Goal: Information Seeking & Learning: Learn about a topic

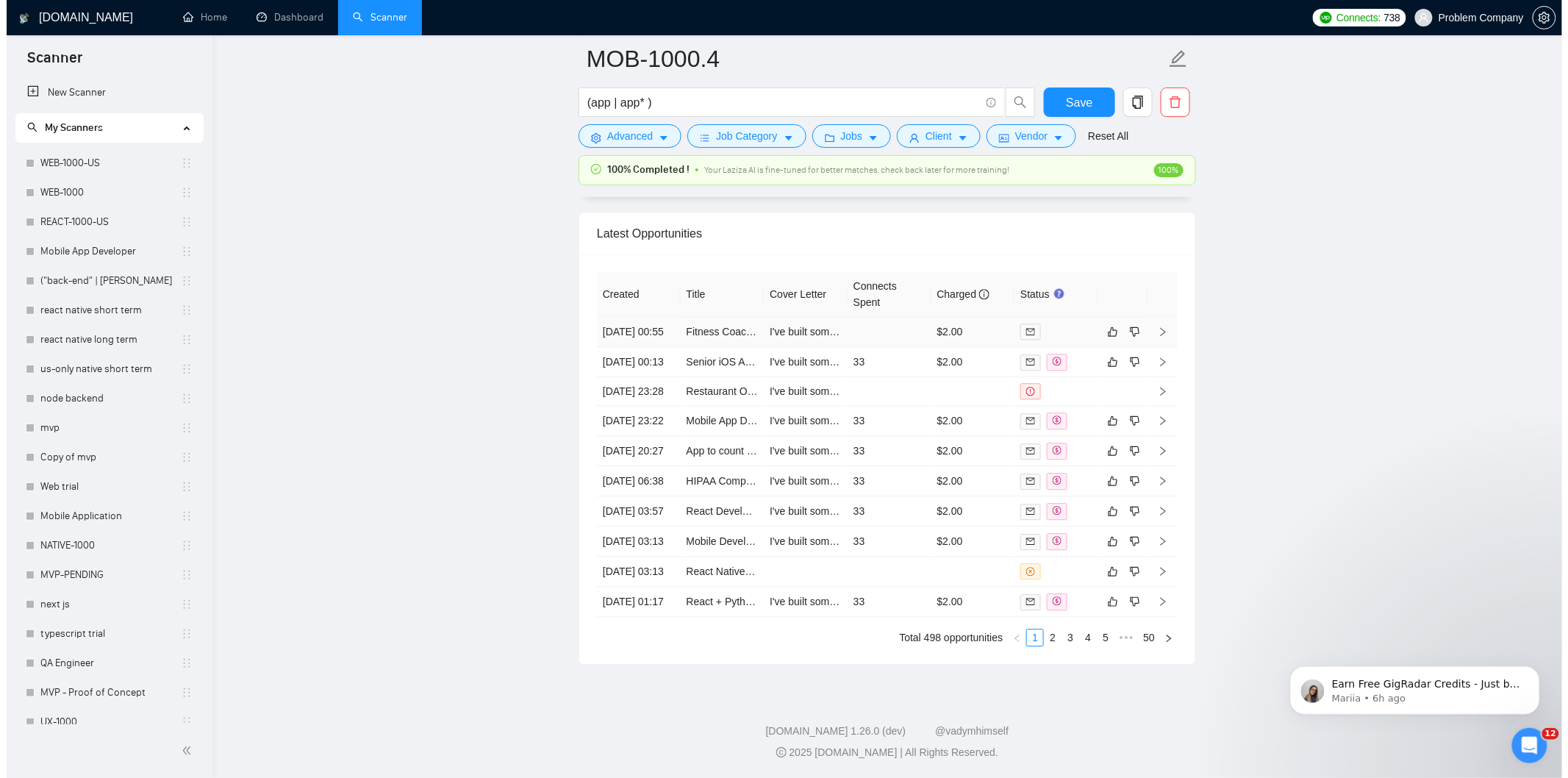
scroll to position [3594, 0]
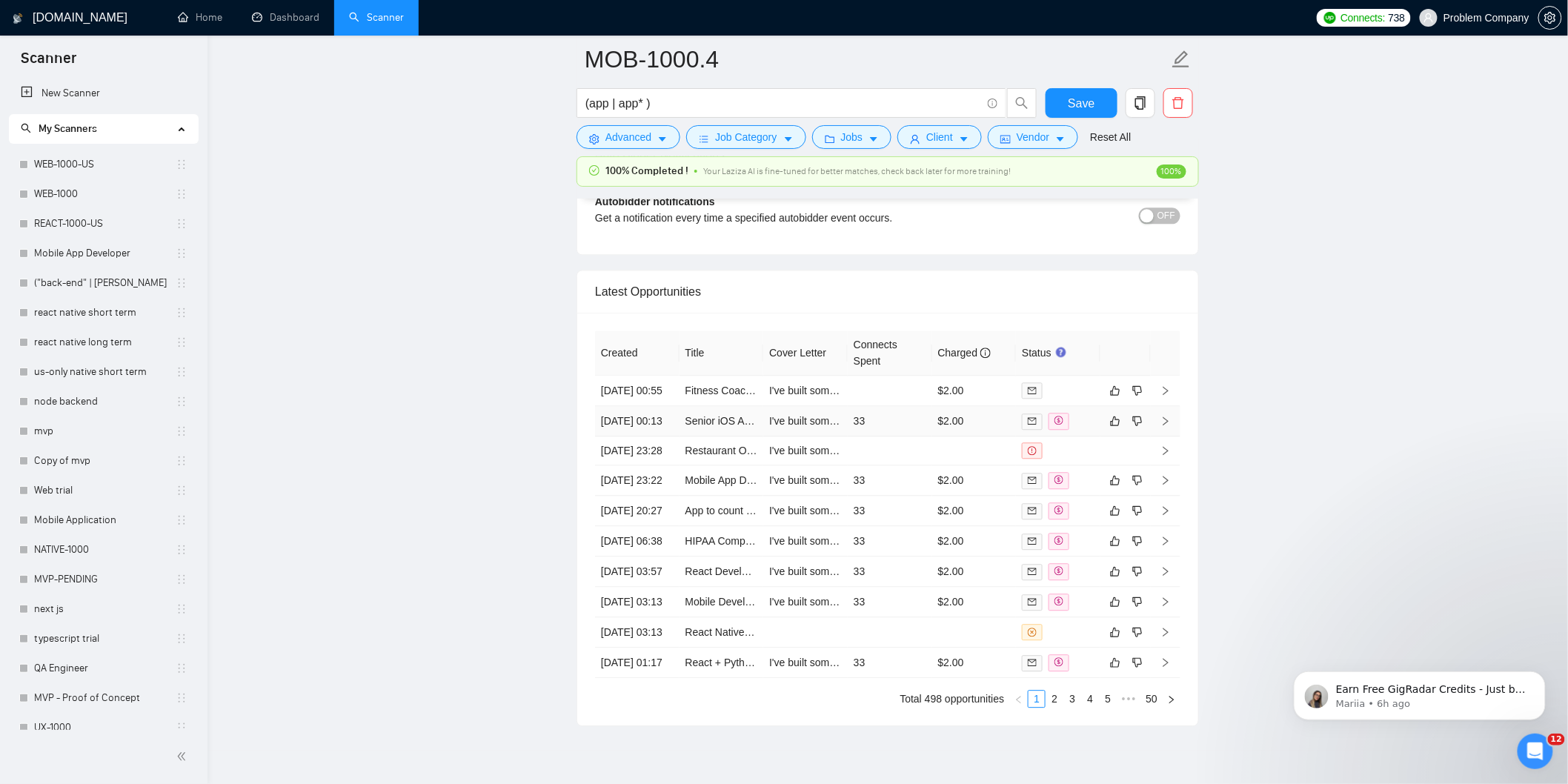
click at [645, 436] on td "[DATE] 00:13" at bounding box center [637, 421] width 84 height 30
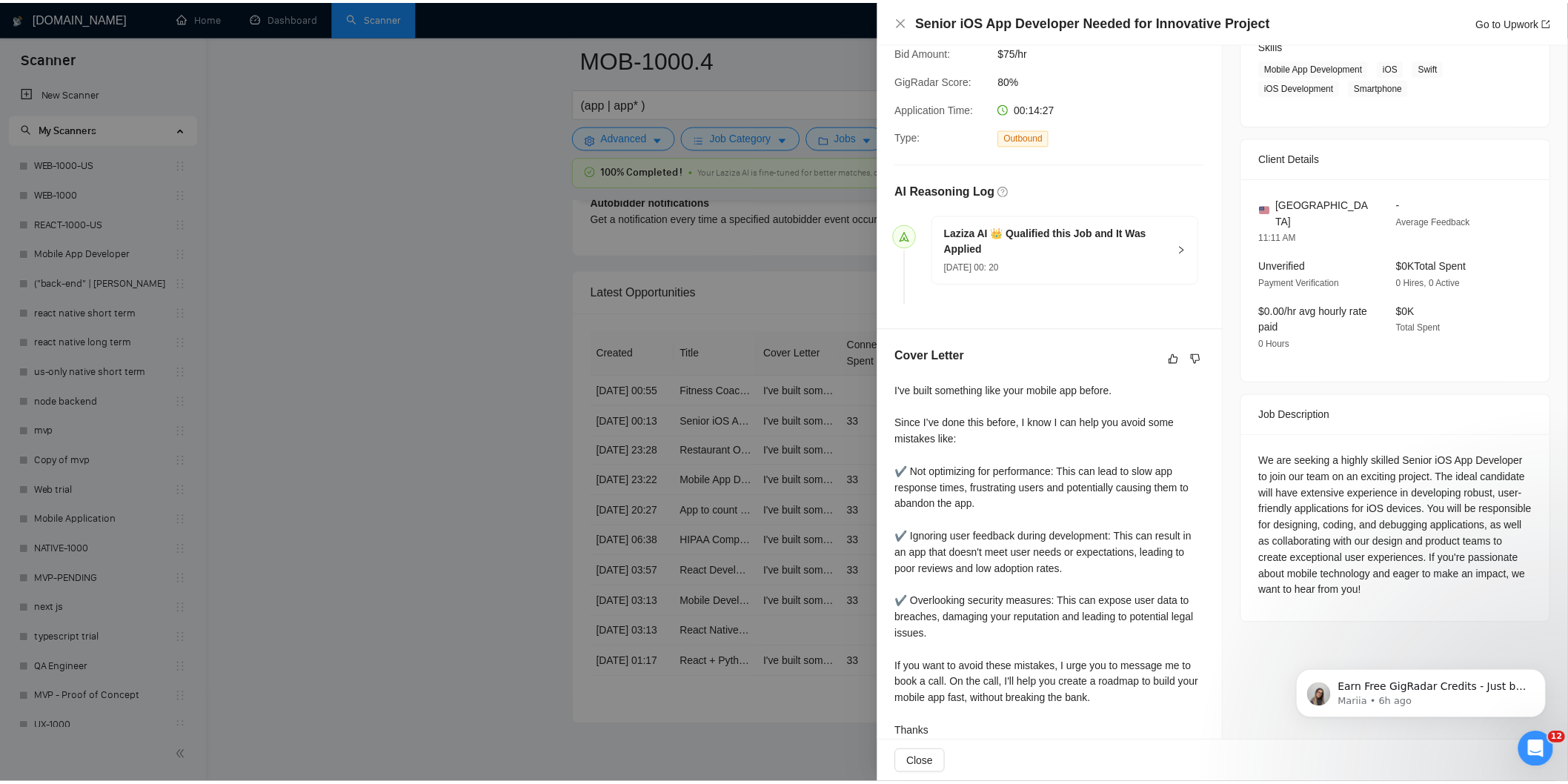
scroll to position [274, 0]
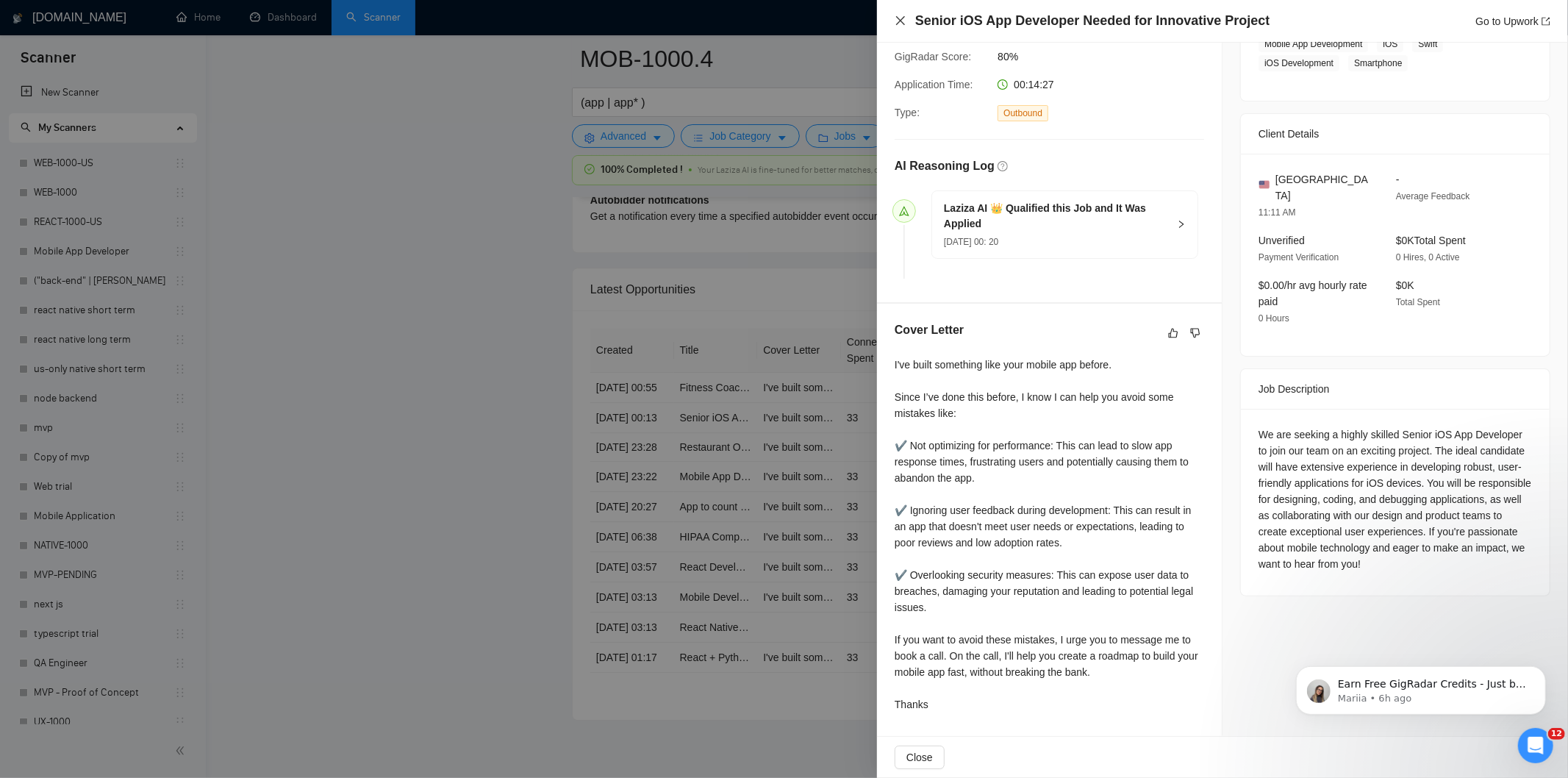
click at [898, 17] on icon "close" at bounding box center [900, 20] width 12 height 12
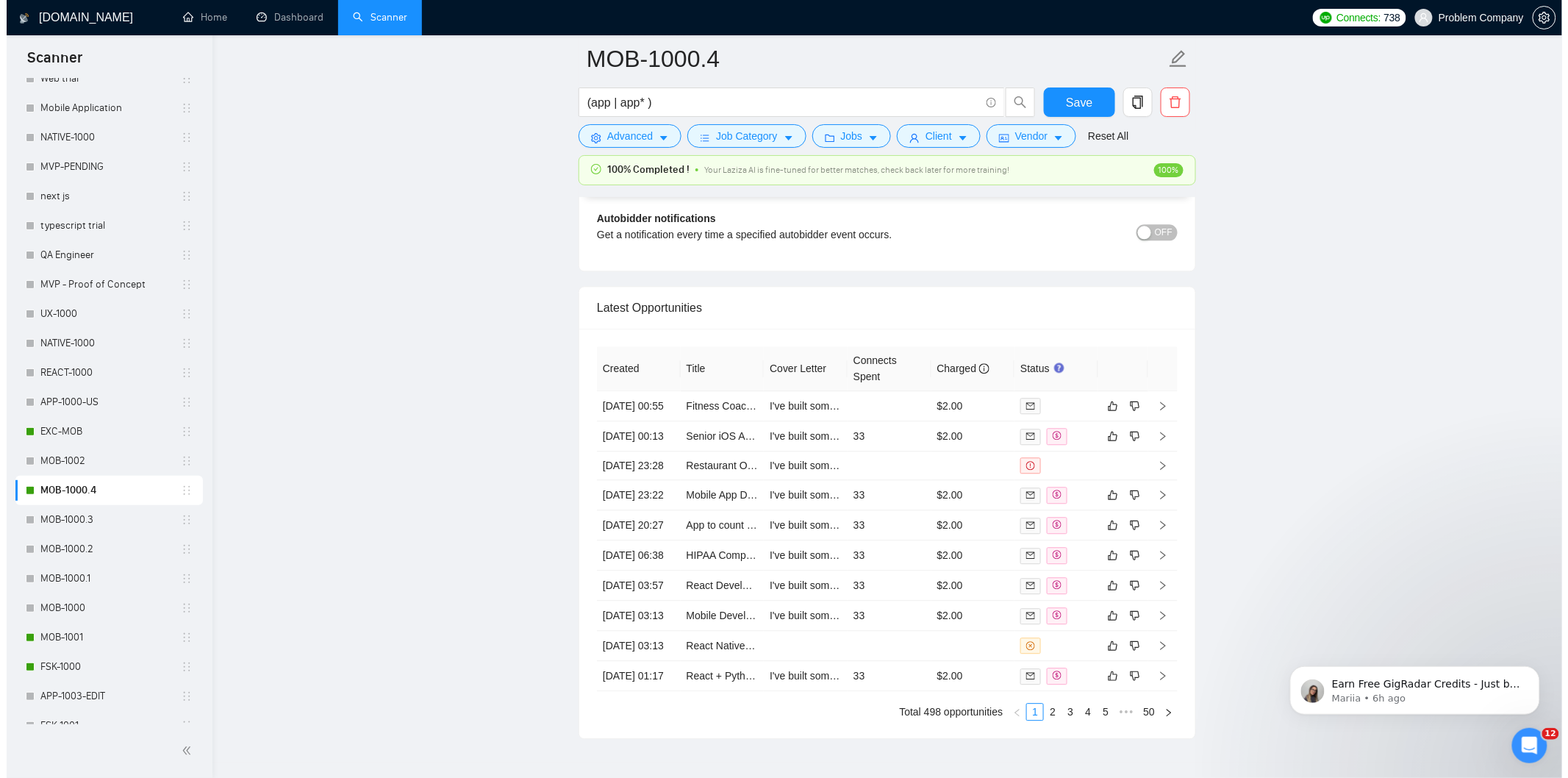
scroll to position [3594, 0]
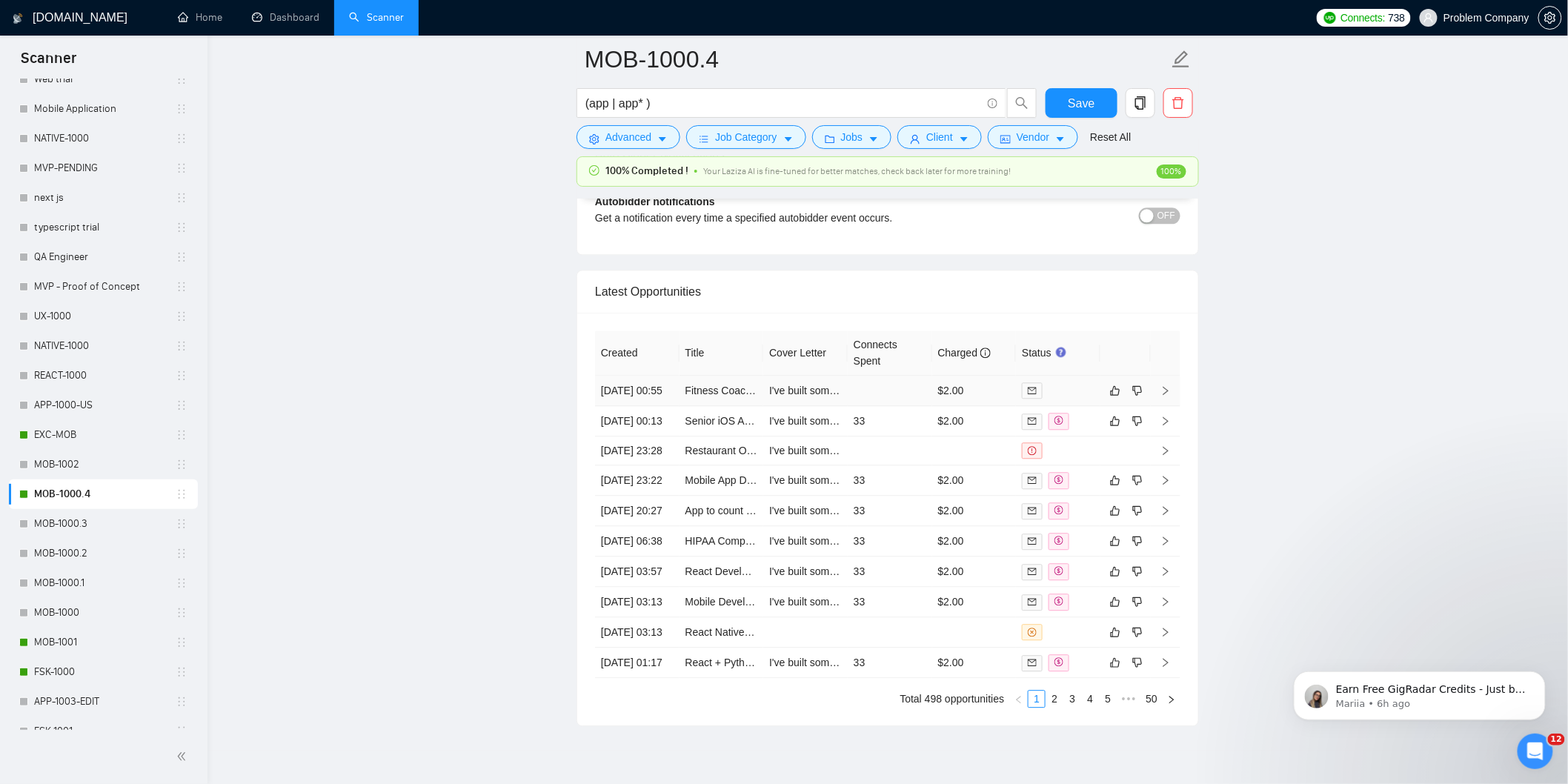
click at [659, 406] on td "[DATE] 00:55" at bounding box center [637, 391] width 84 height 30
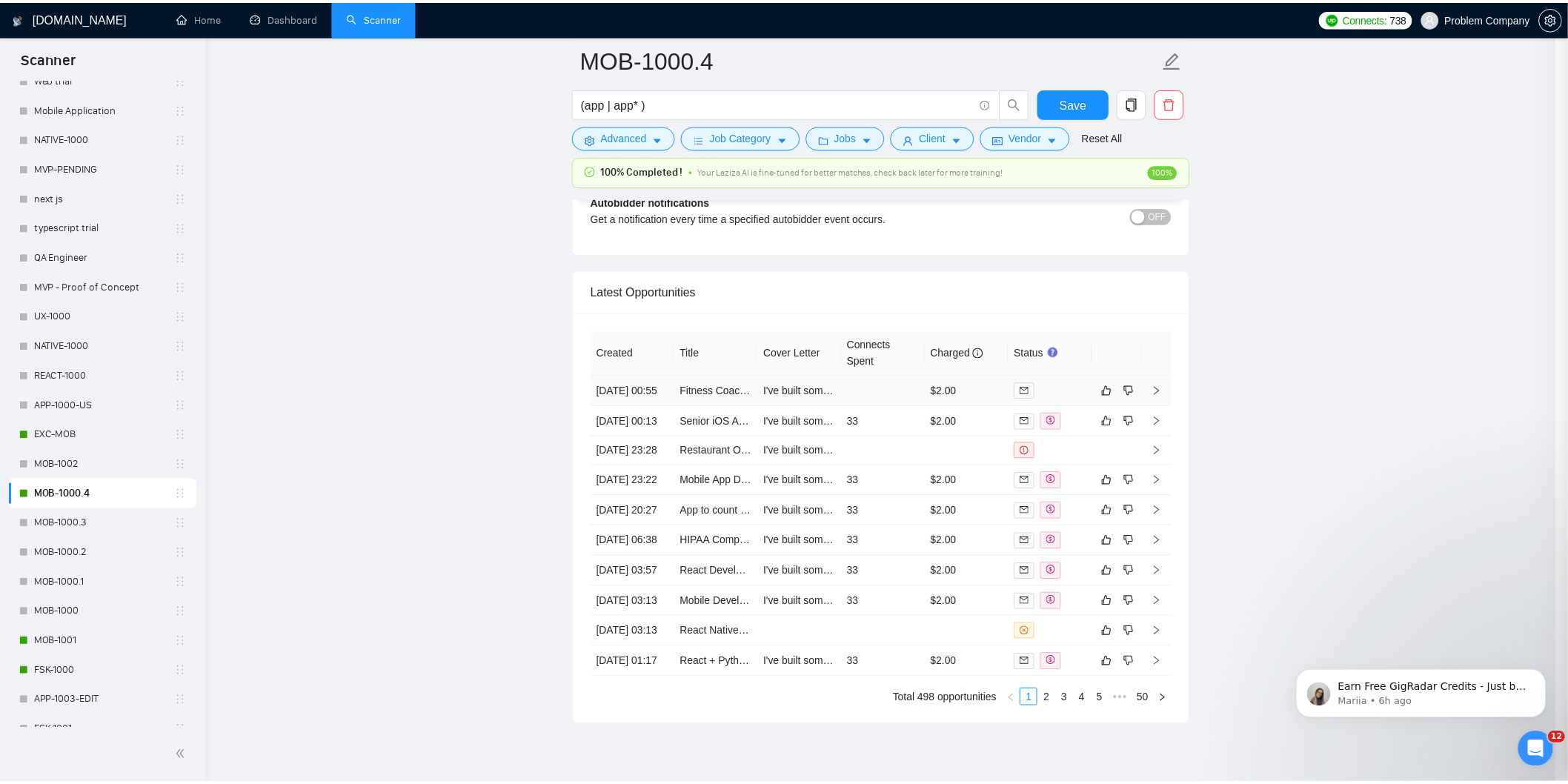
scroll to position [153, 0]
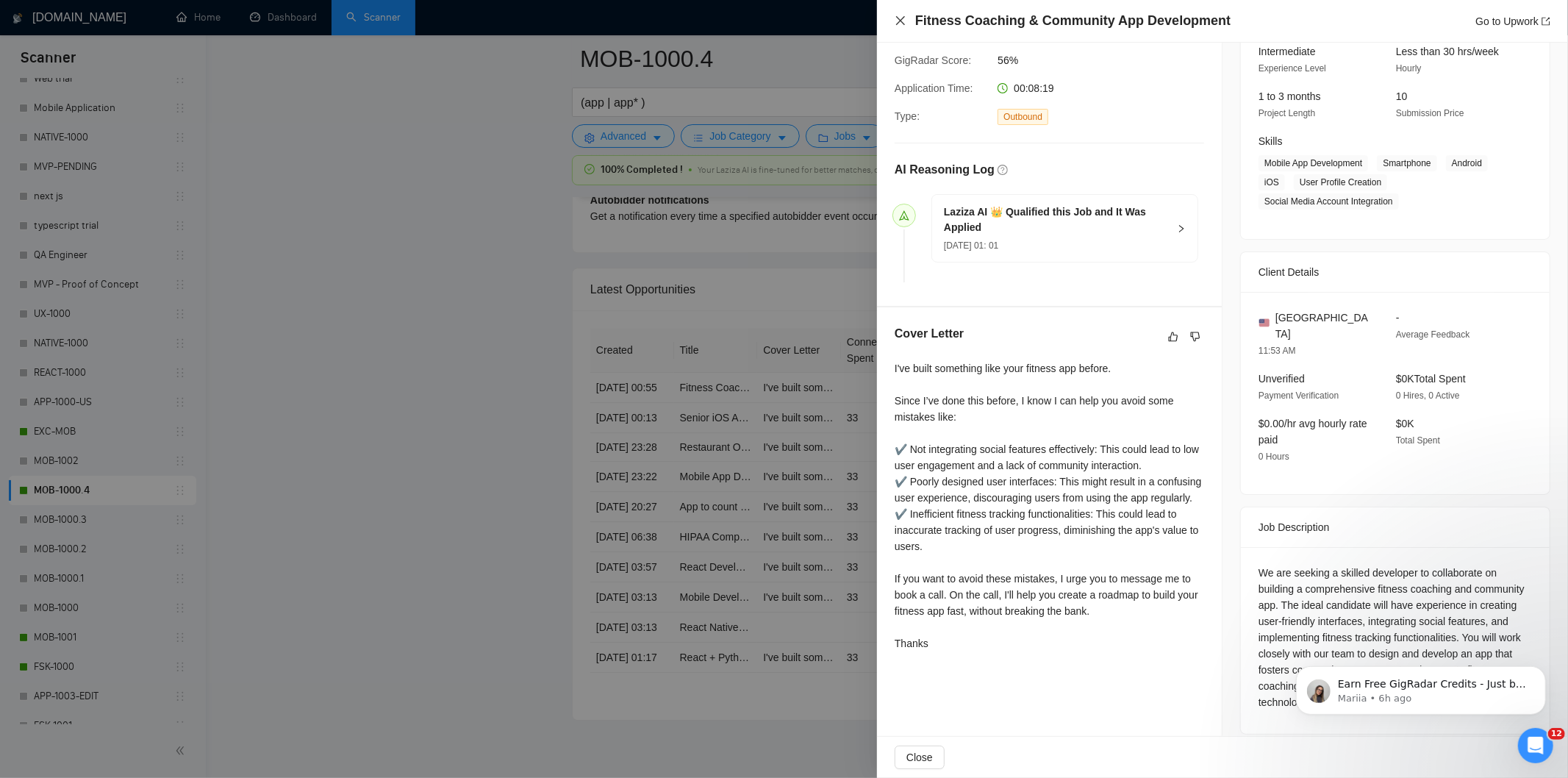
click at [899, 18] on icon "close" at bounding box center [900, 20] width 12 height 12
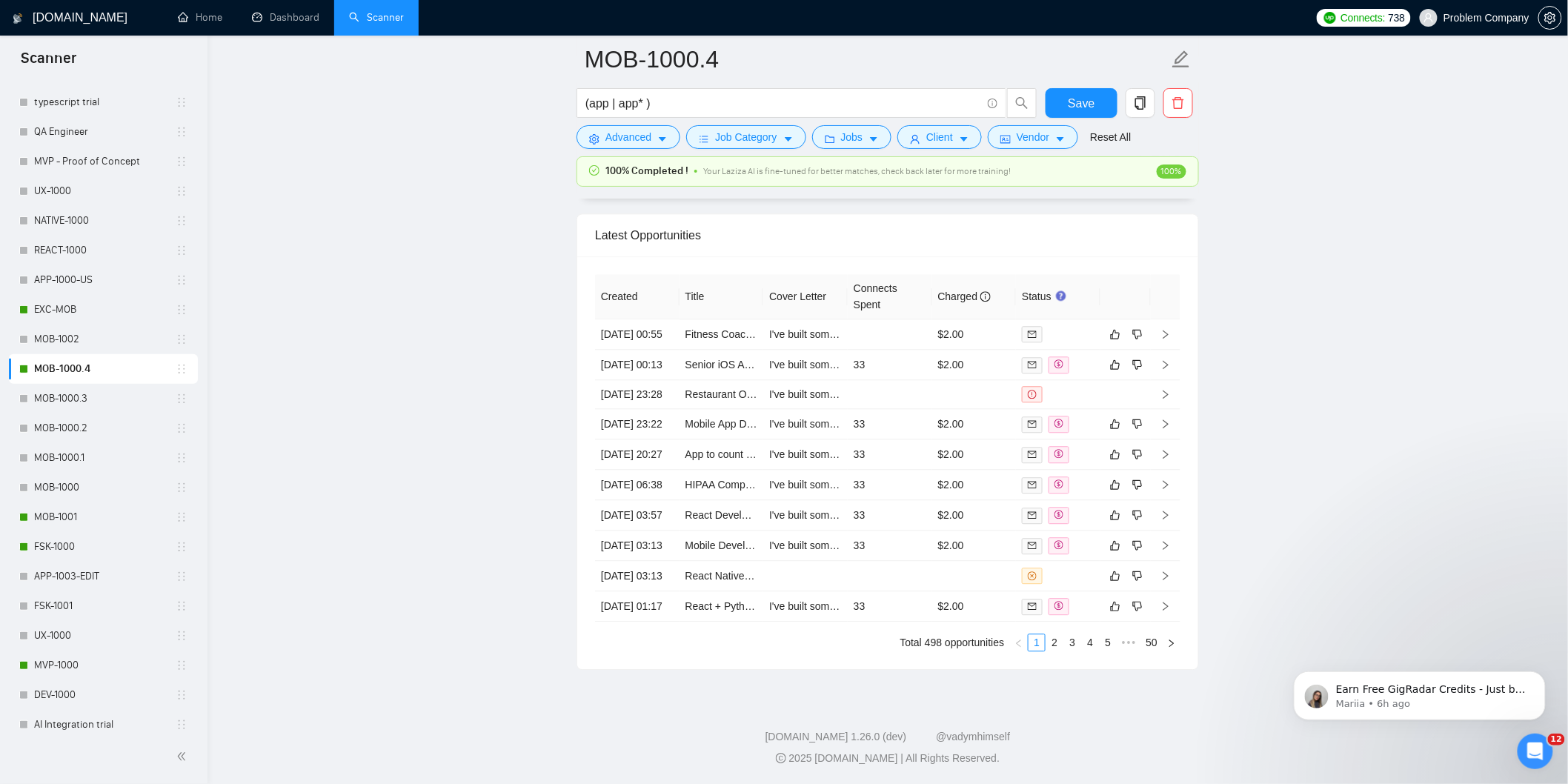
scroll to position [545, 0]
